Goal: Task Accomplishment & Management: Complete application form

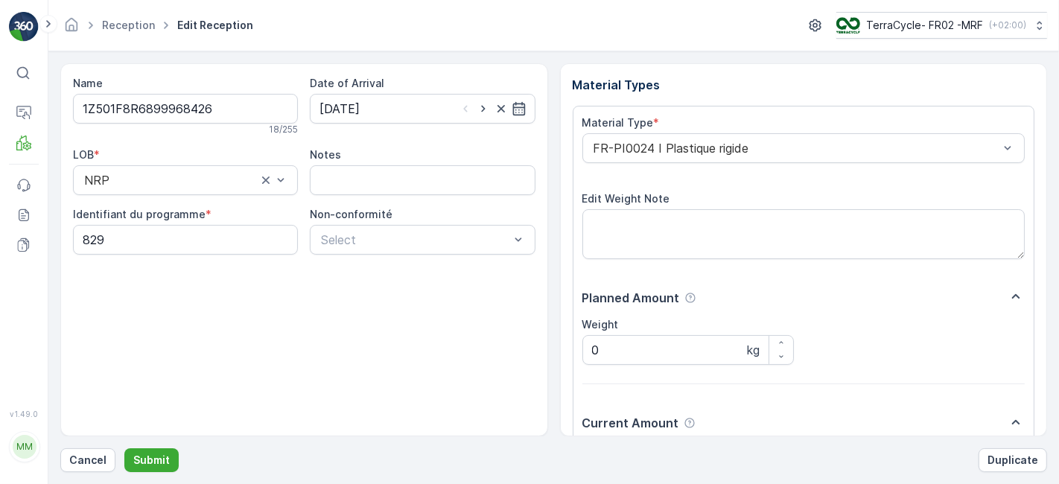
scroll to position [183, 0]
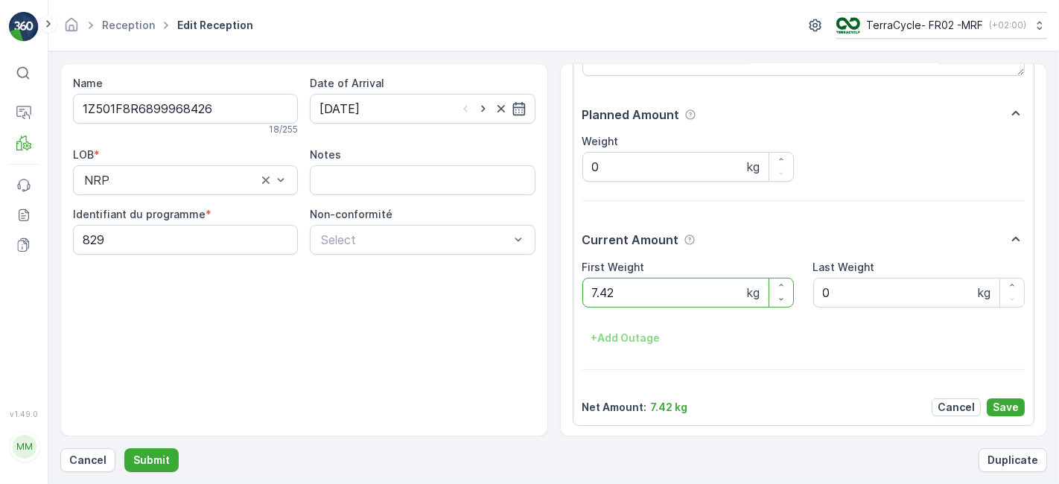
click at [124, 449] on button "Submit" at bounding box center [151, 461] width 54 height 24
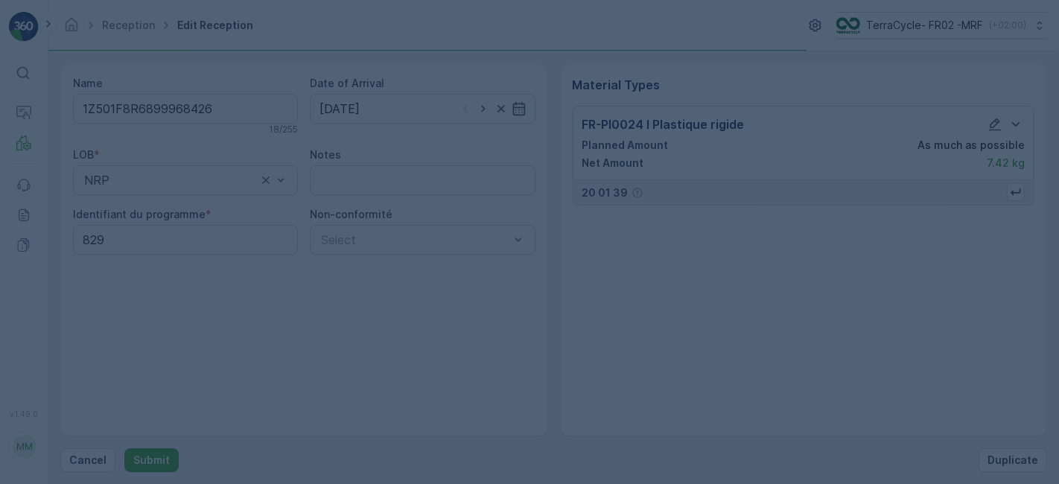
scroll to position [0, 0]
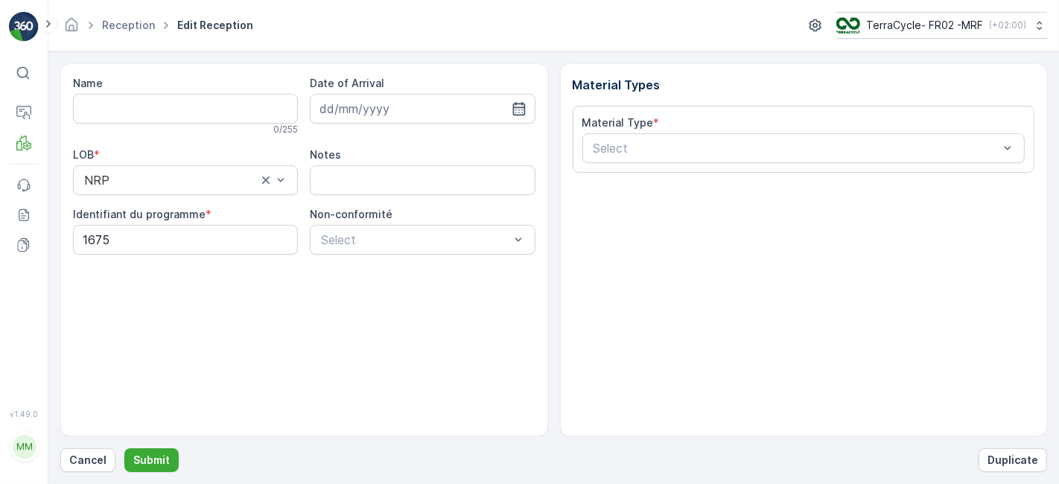
type input "1Z501F8R6892033402"
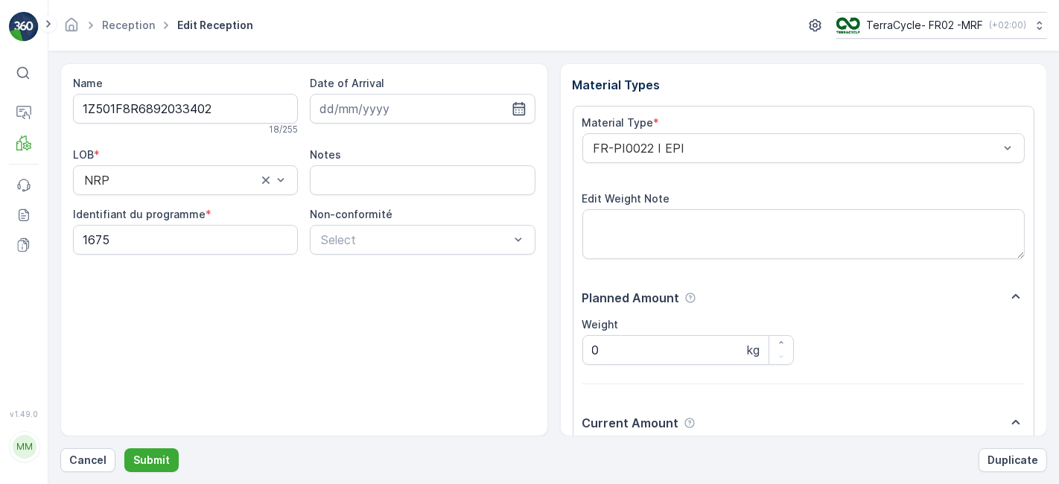
scroll to position [183, 0]
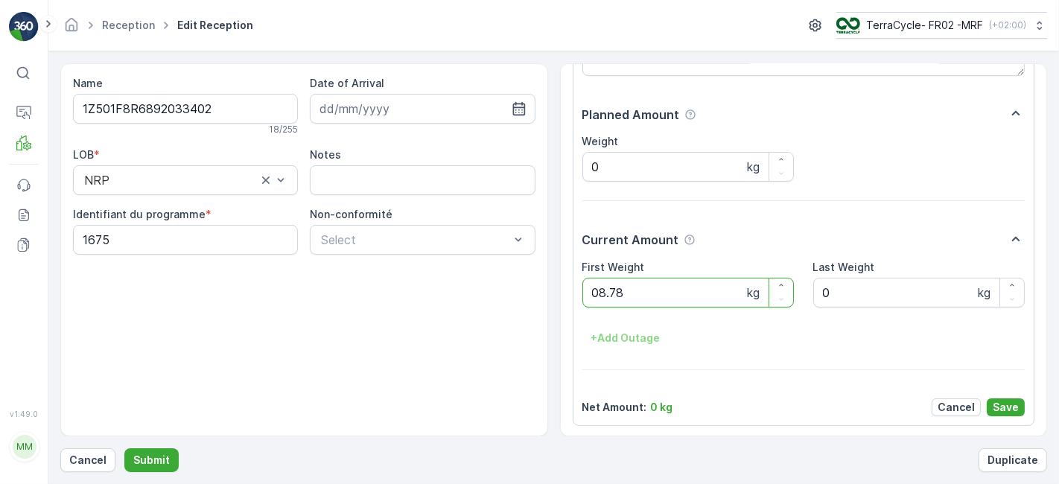
type Weight "08.78"
click at [770, 279] on button "button" at bounding box center [782, 286] width 24 height 14
type Weight "9.78"
click at [1007, 403] on p "Save" at bounding box center [1006, 407] width 26 height 15
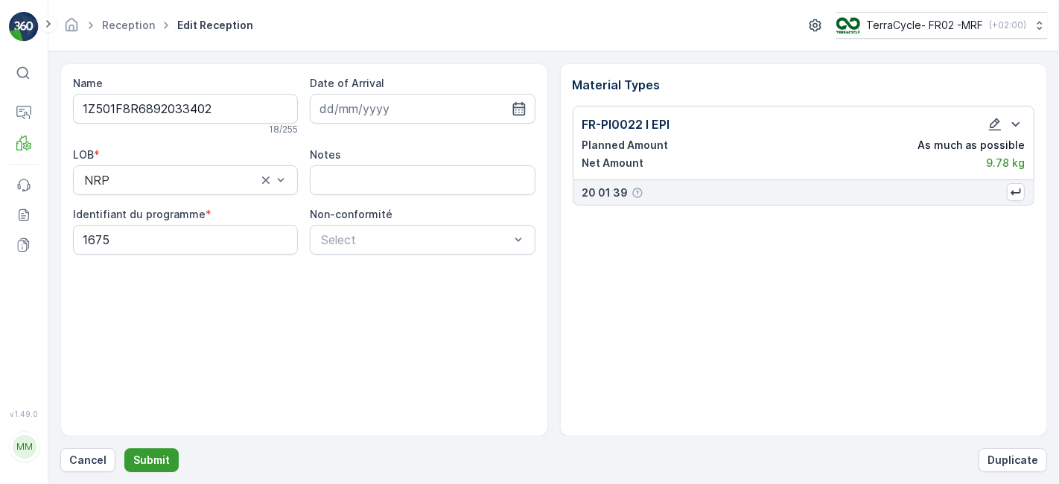
click at [139, 455] on p "Submit" at bounding box center [151, 460] width 37 height 15
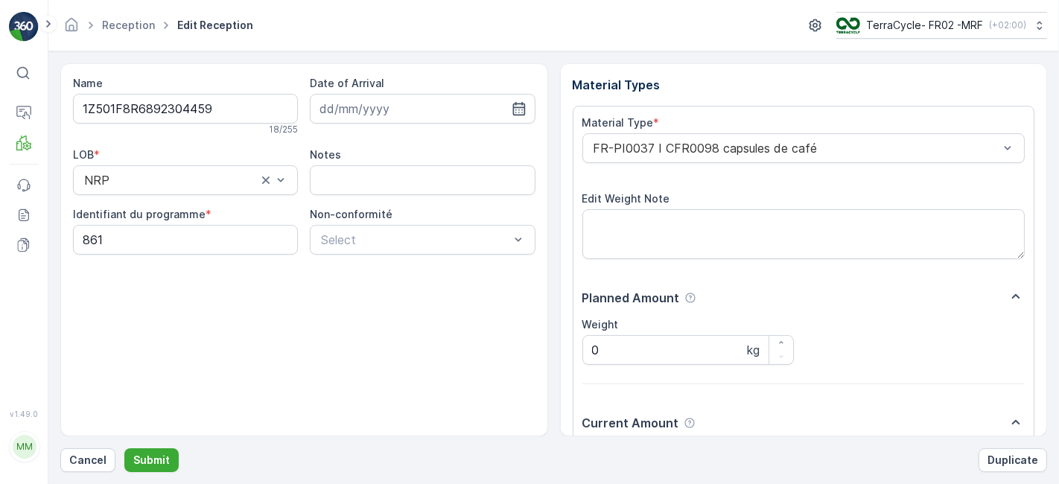
scroll to position [183, 0]
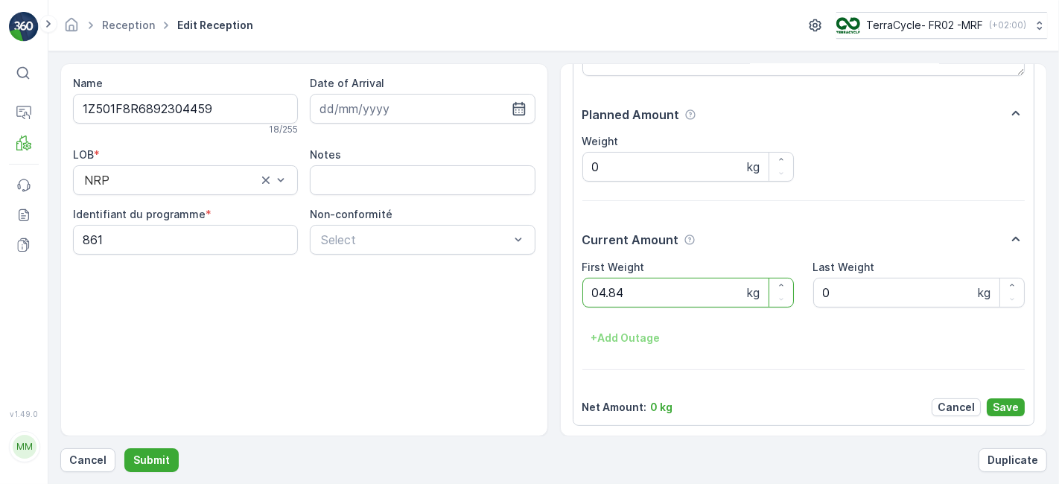
type Weight "04.84"
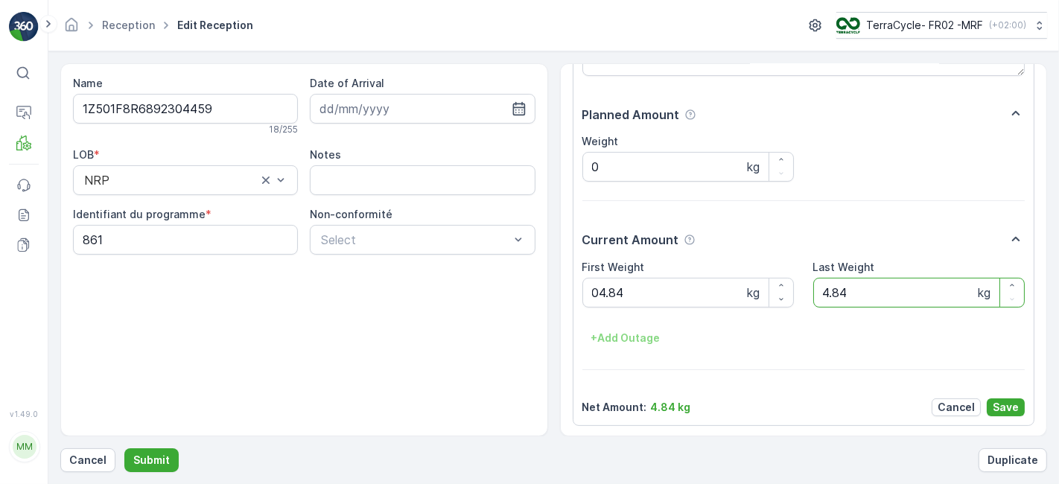
type Weight "4.84"
click at [1001, 279] on button "button" at bounding box center [1013, 286] width 24 height 14
type Weight "5.84"
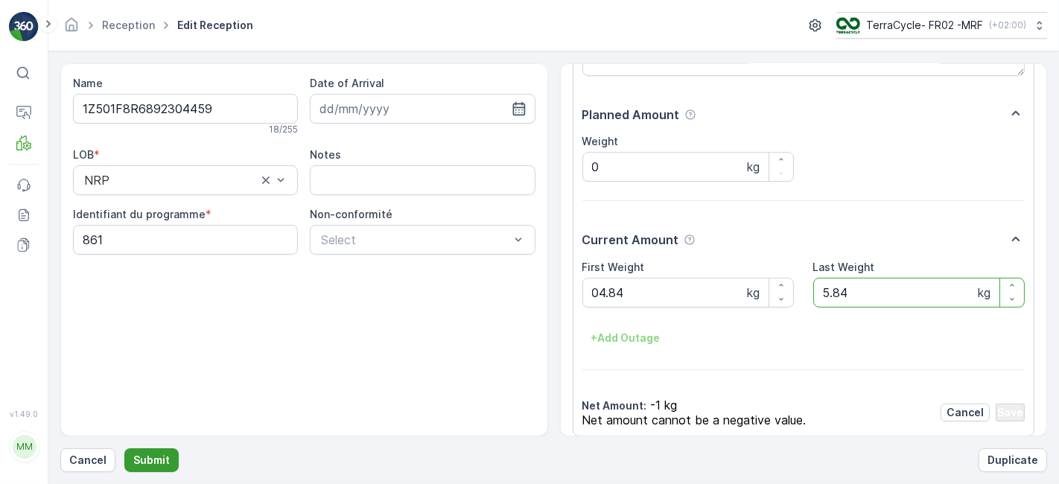
click at [150, 456] on p "Submit" at bounding box center [151, 460] width 37 height 15
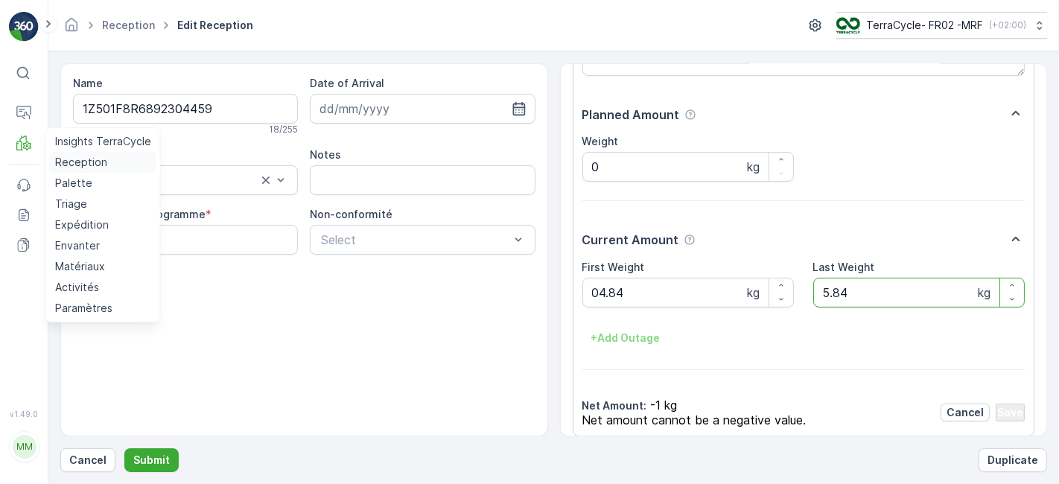
click at [66, 165] on p "Reception" at bounding box center [81, 162] width 52 height 15
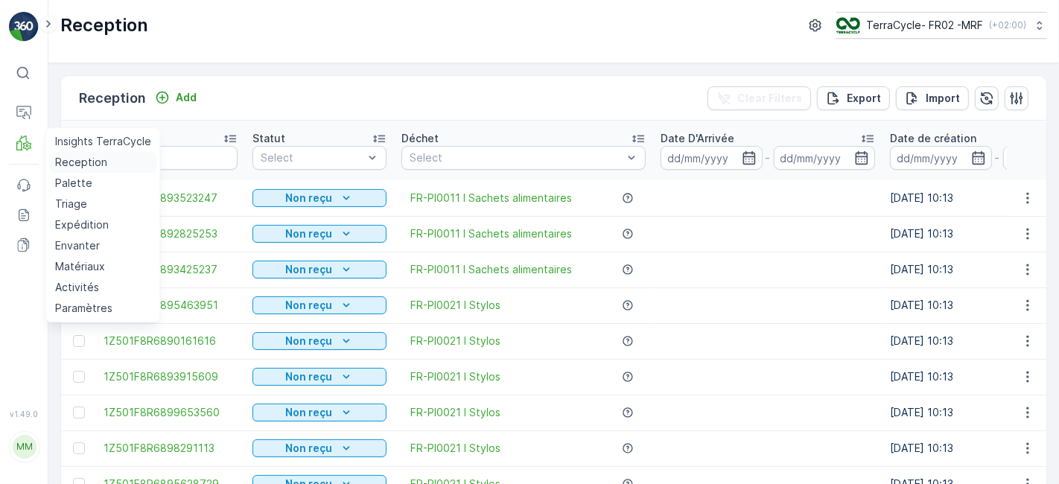
click at [49, 152] on link "Reception" at bounding box center [103, 162] width 108 height 21
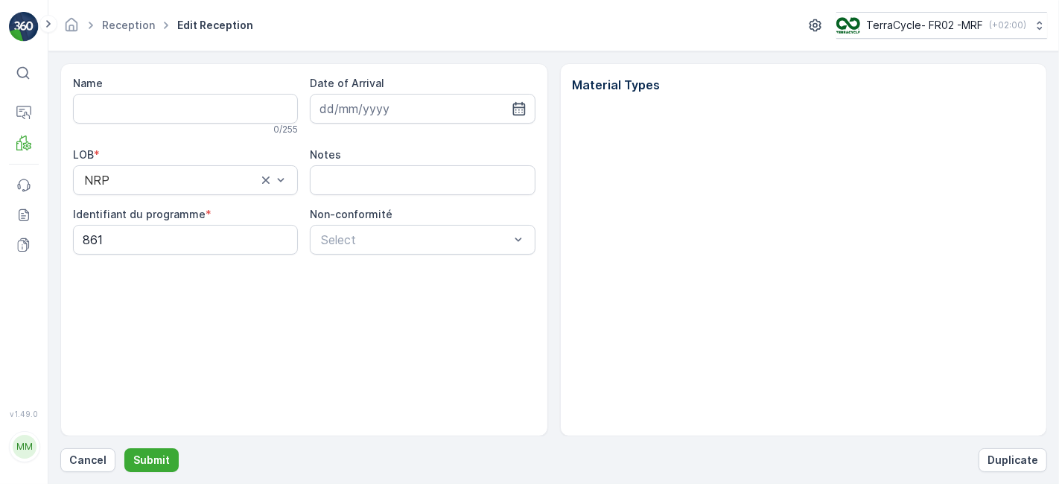
type input "1Z501F8R6892304459"
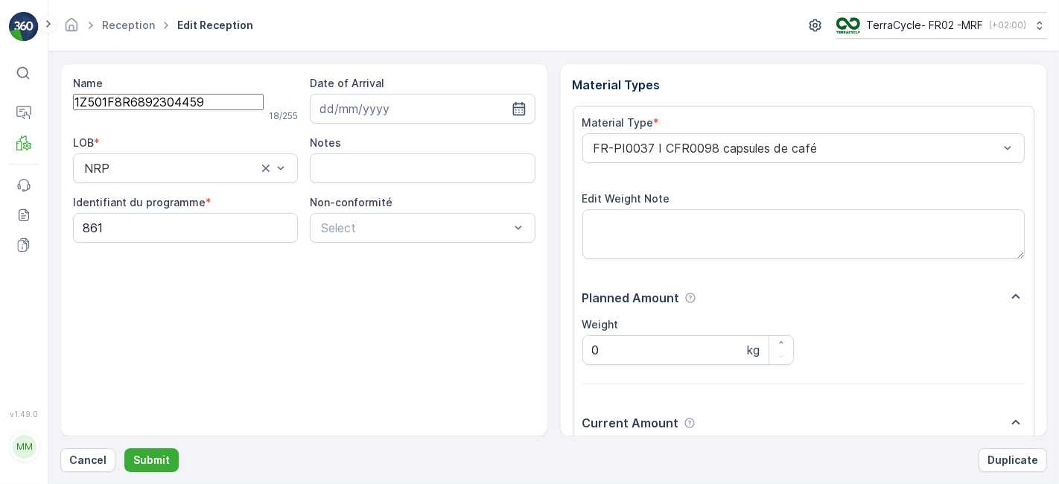
scroll to position [183, 0]
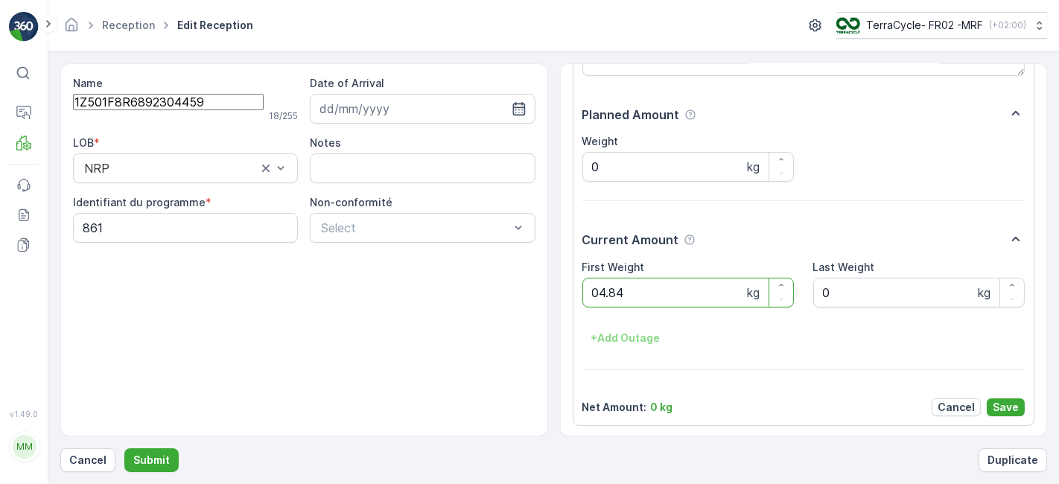
type Weight "04.84"
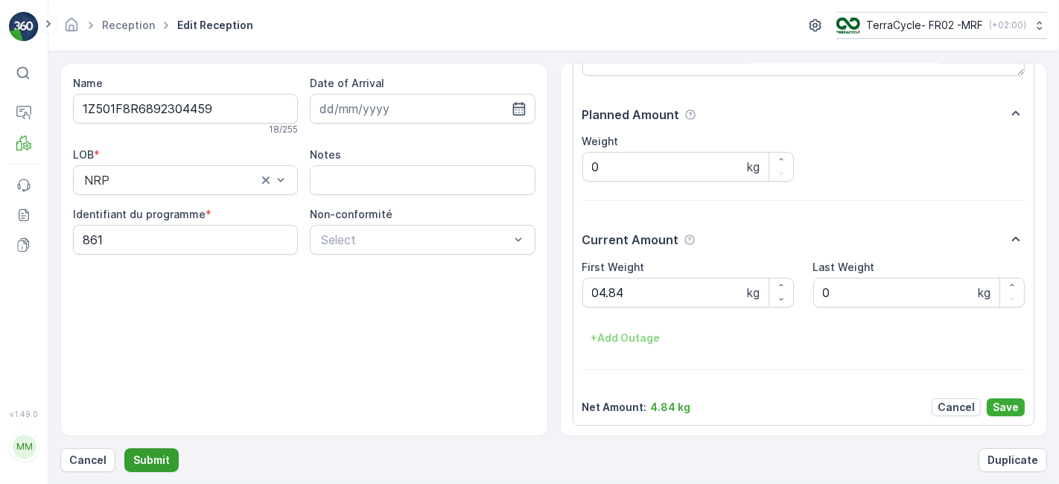
click at [162, 459] on p "Submit" at bounding box center [151, 460] width 37 height 15
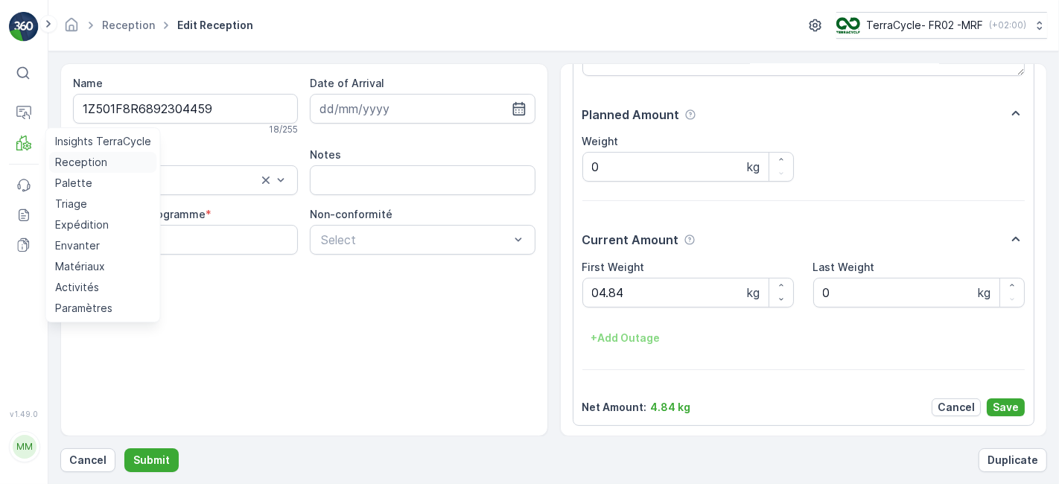
click at [69, 162] on p "Reception" at bounding box center [81, 162] width 52 height 15
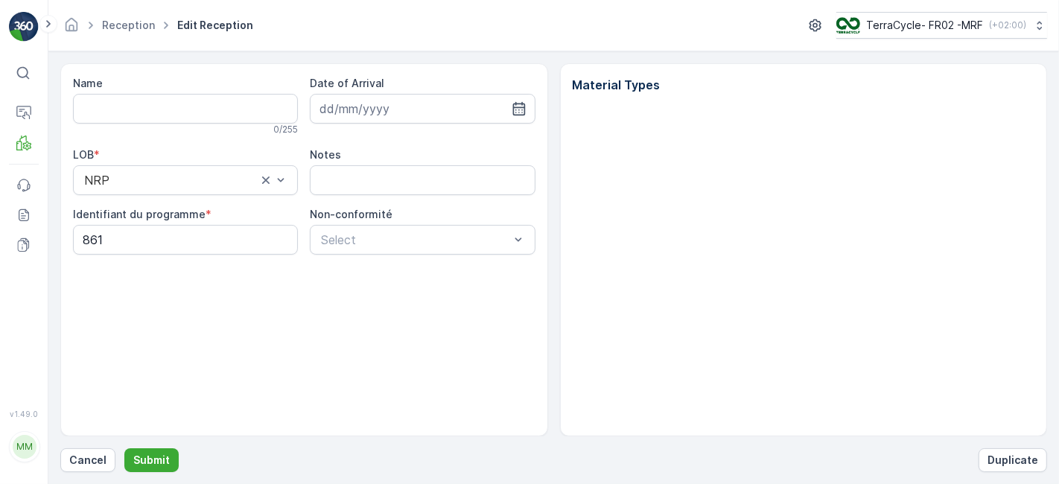
type input "1Z501F8R6892304459"
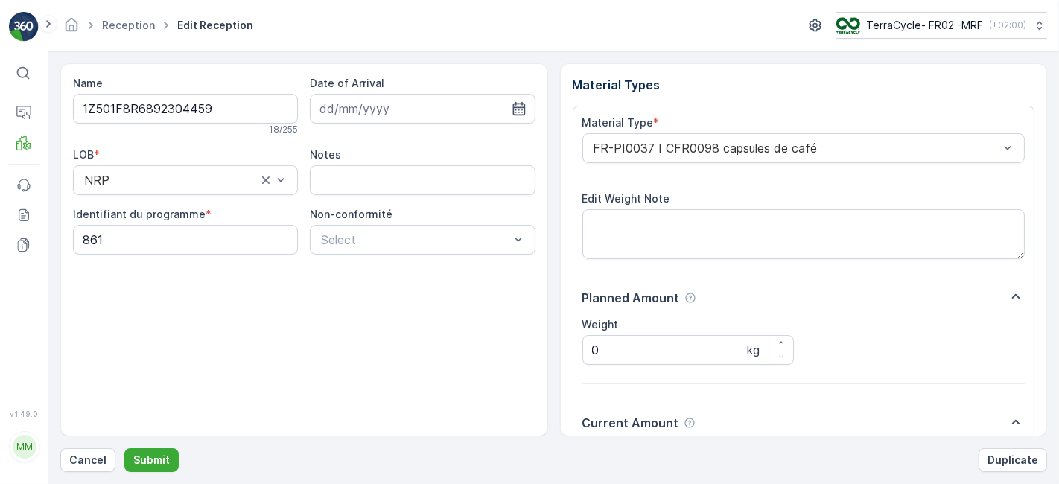
scroll to position [183, 0]
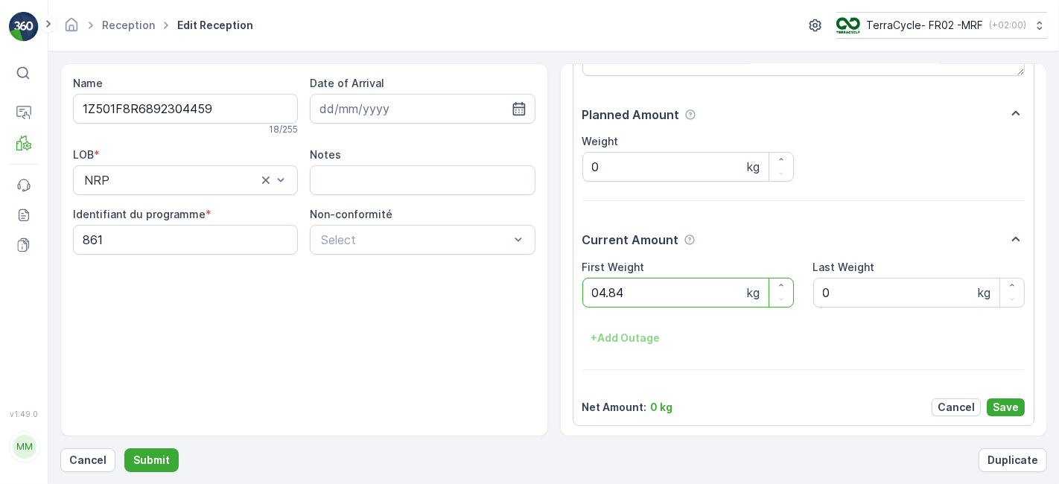
type Weight "04.84"
click at [991, 399] on button "Save" at bounding box center [1006, 408] width 38 height 18
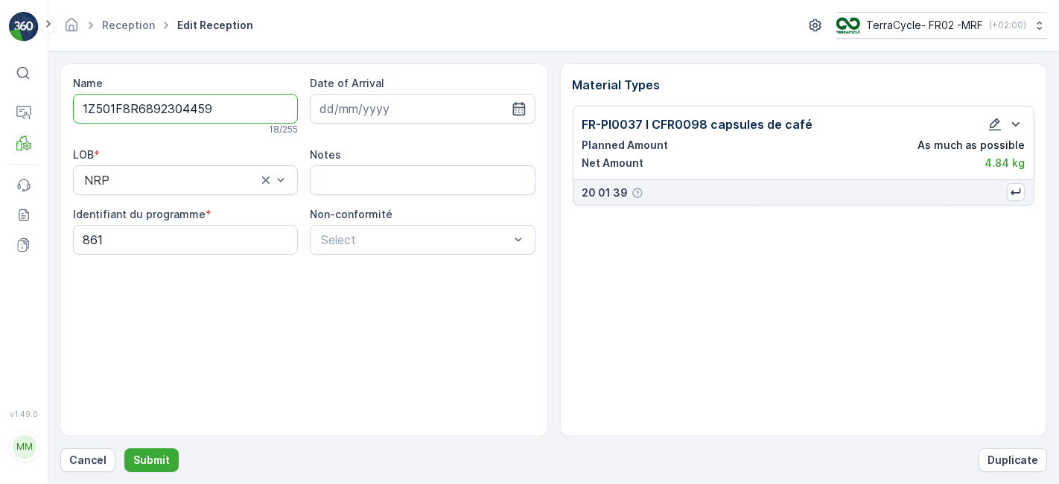
scroll to position [0, 0]
click at [147, 460] on p "Submit" at bounding box center [151, 460] width 37 height 15
